Goal: Check status: Check status

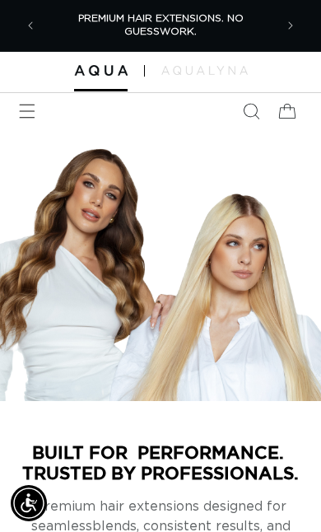
scroll to position [0, 231]
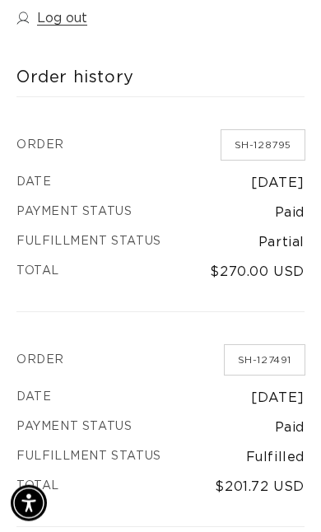
scroll to position [180, 0]
click at [260, 143] on link "SH-128795" at bounding box center [263, 144] width 83 height 30
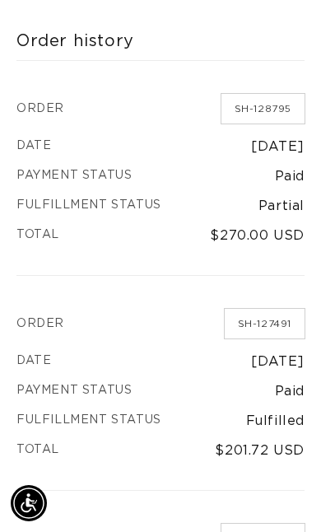
click at [267, 313] on link "SH-127491" at bounding box center [265, 324] width 80 height 30
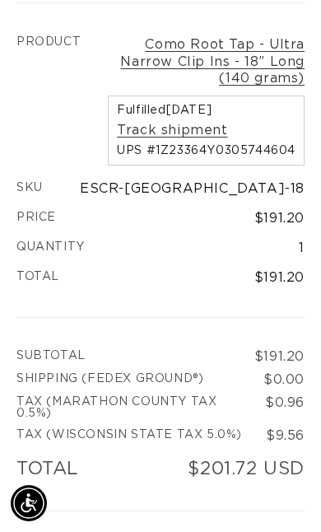
scroll to position [0, 462]
click at [273, 59] on link "Como Root Tap - Ultra Narrow Clip Ins - 18” Long (140 grams)" at bounding box center [201, 61] width 208 height 51
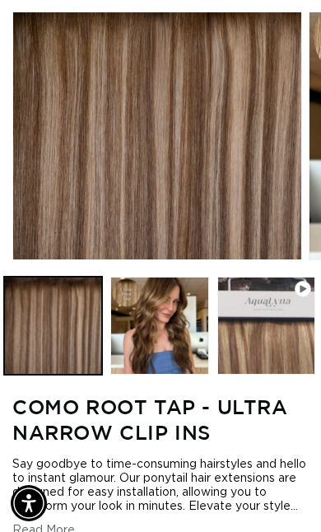
scroll to position [0, 557]
